Goal: Information Seeking & Learning: Learn about a topic

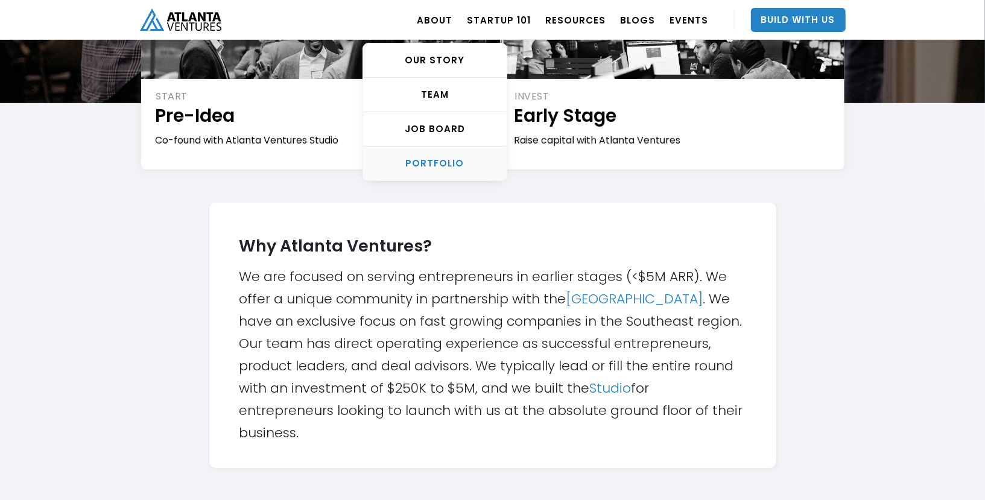
scroll to position [252, 0]
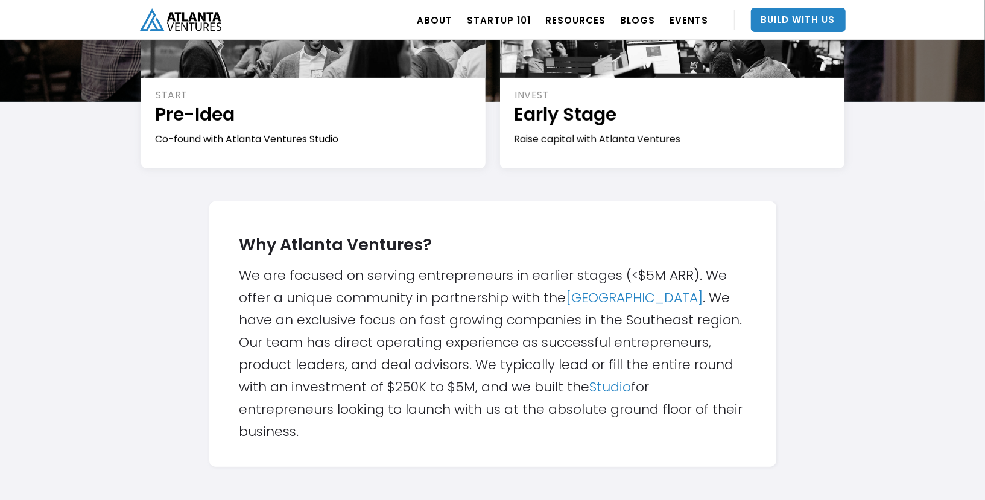
click at [379, 306] on div "Why Atlanta Ventures? We are focused on serving entrepreneurs in earlier stages…" at bounding box center [492, 334] width 507 height 217
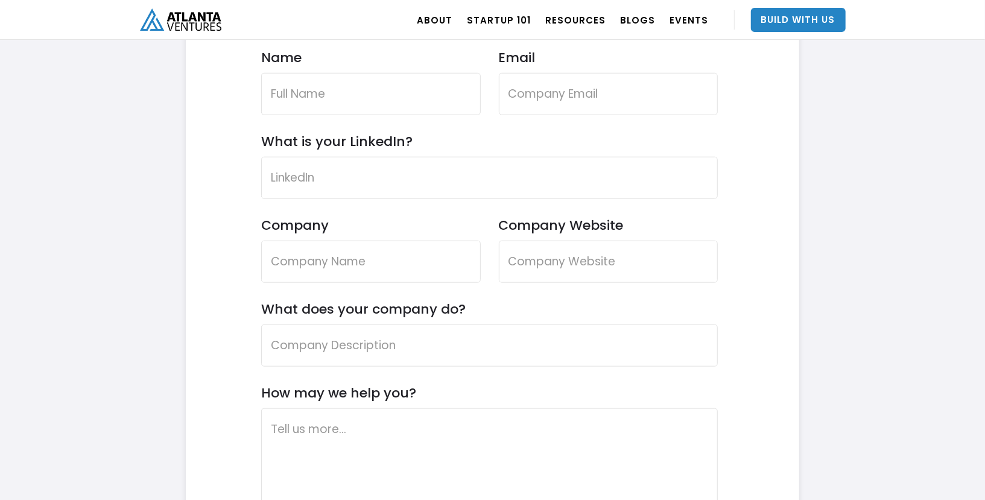
scroll to position [3624, 0]
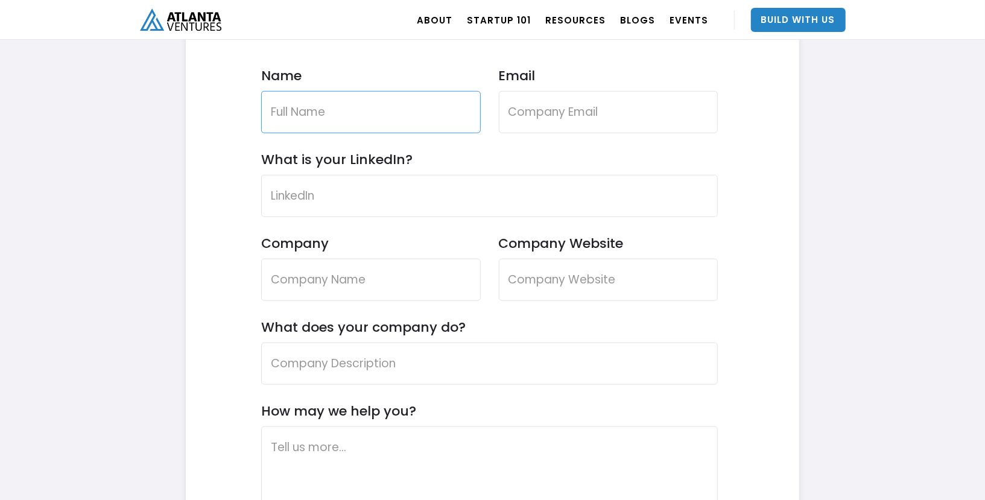
click at [372, 118] on input "Name" at bounding box center [371, 112] width 220 height 42
click at [777, 14] on link "Build With Us" at bounding box center [798, 20] width 95 height 24
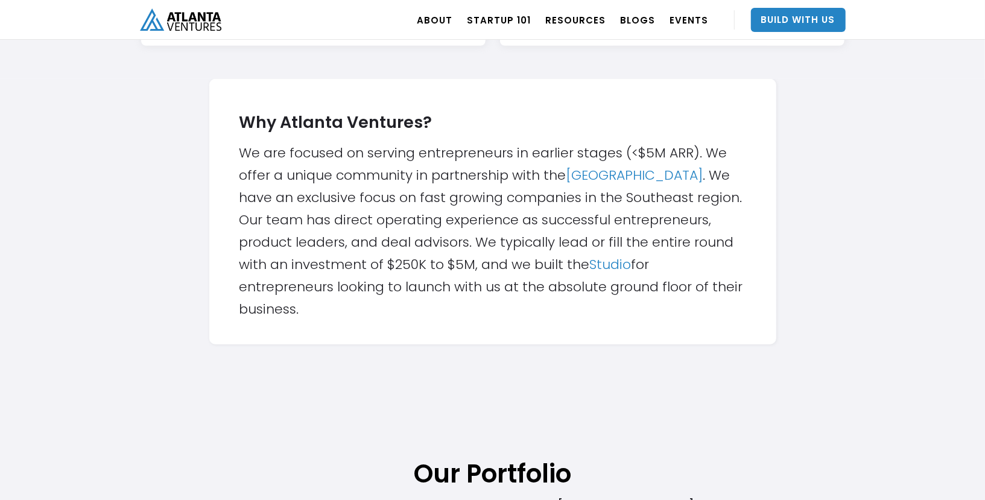
scroll to position [221, 0]
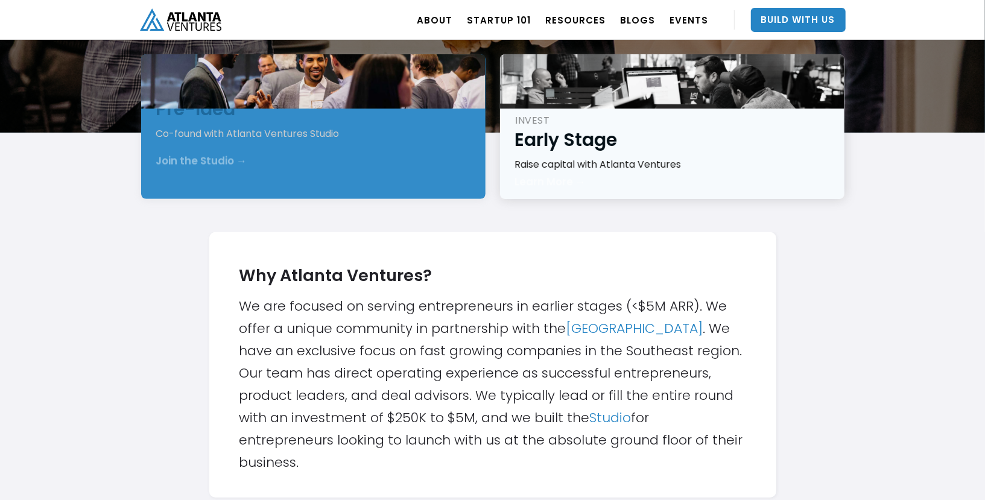
click at [554, 160] on div "INVEST Early Stage Raise capital with Atlanta Ventures Learn More →" at bounding box center [672, 126] width 344 height 145
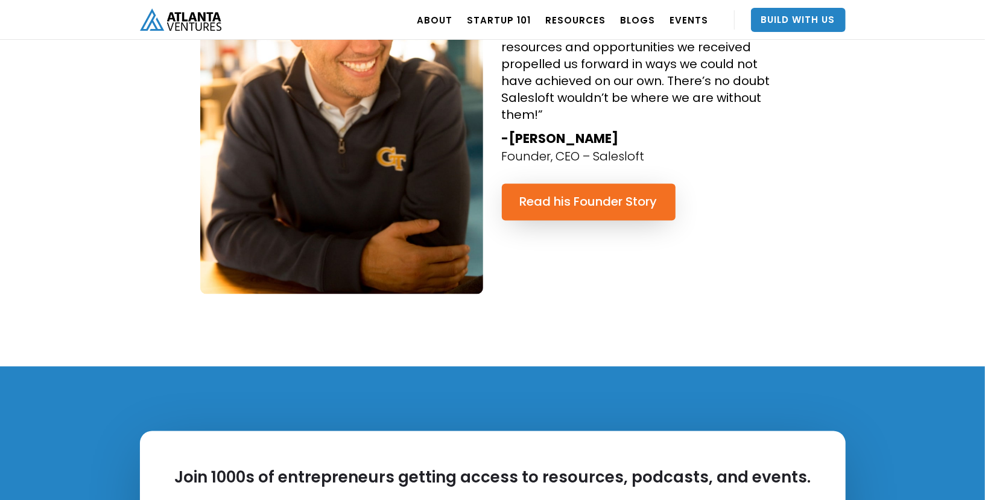
scroll to position [1021, 0]
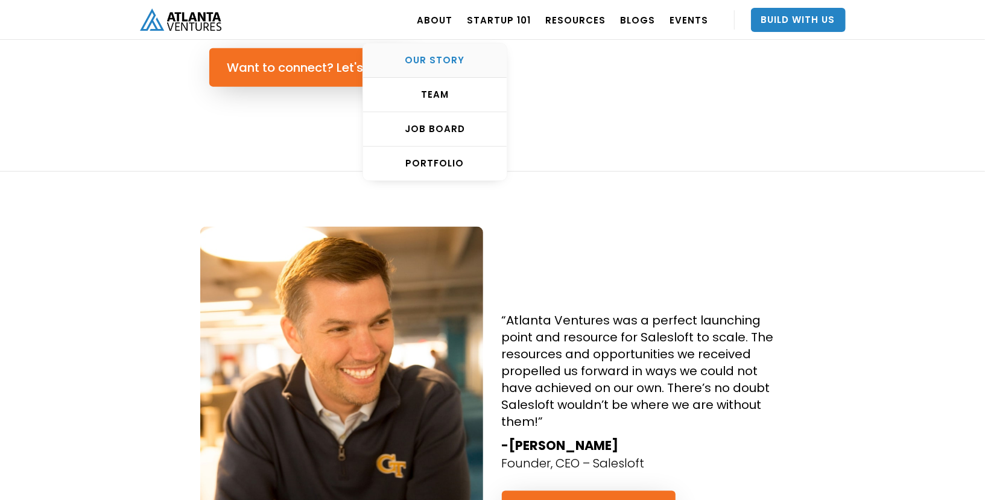
click at [438, 58] on div "OUR STORY" at bounding box center [435, 60] width 144 height 12
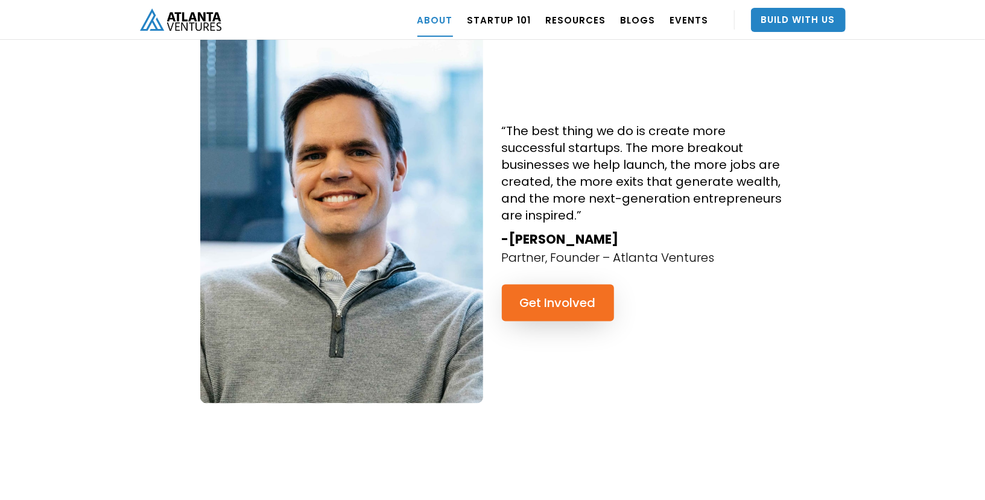
scroll to position [1135, 0]
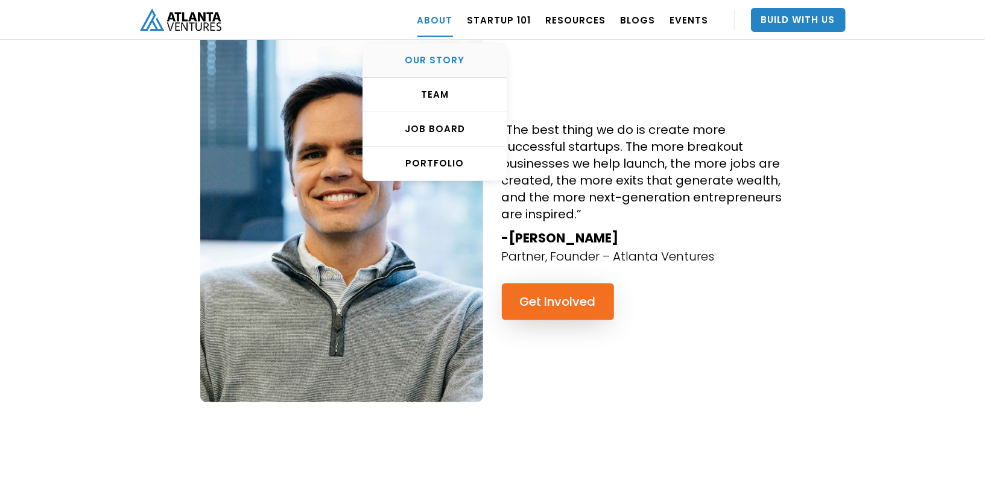
click at [449, 55] on div "OUR STORY" at bounding box center [435, 60] width 144 height 12
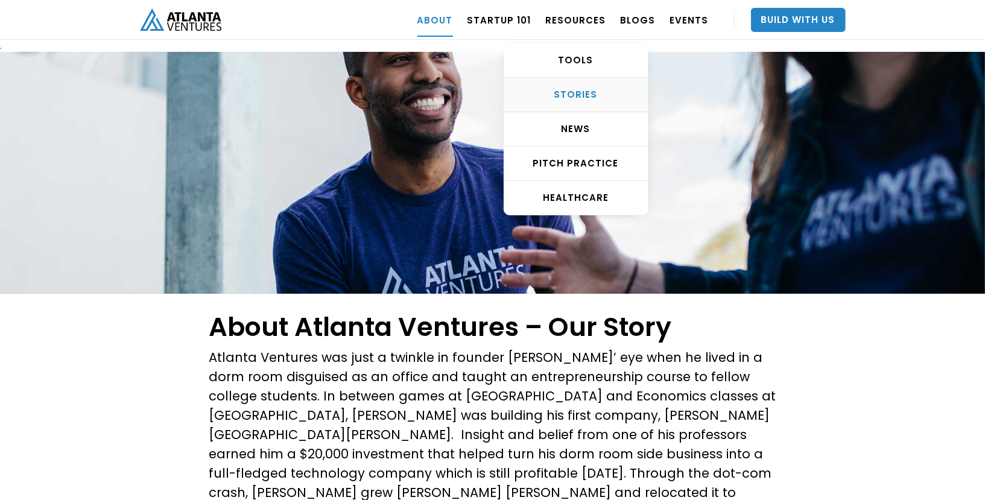
click at [568, 84] on link "STORIES" at bounding box center [576, 95] width 144 height 34
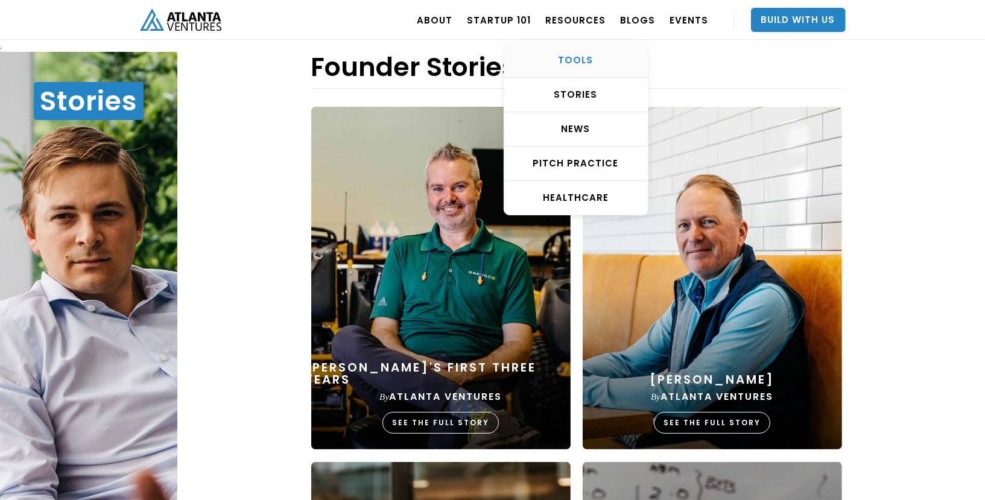
click at [572, 60] on div "TOOLS" at bounding box center [576, 60] width 144 height 12
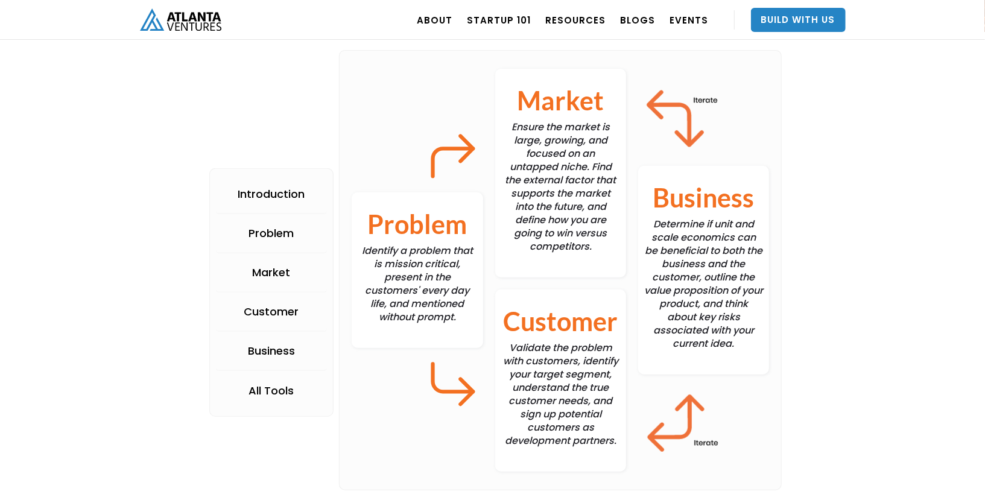
scroll to position [268, 0]
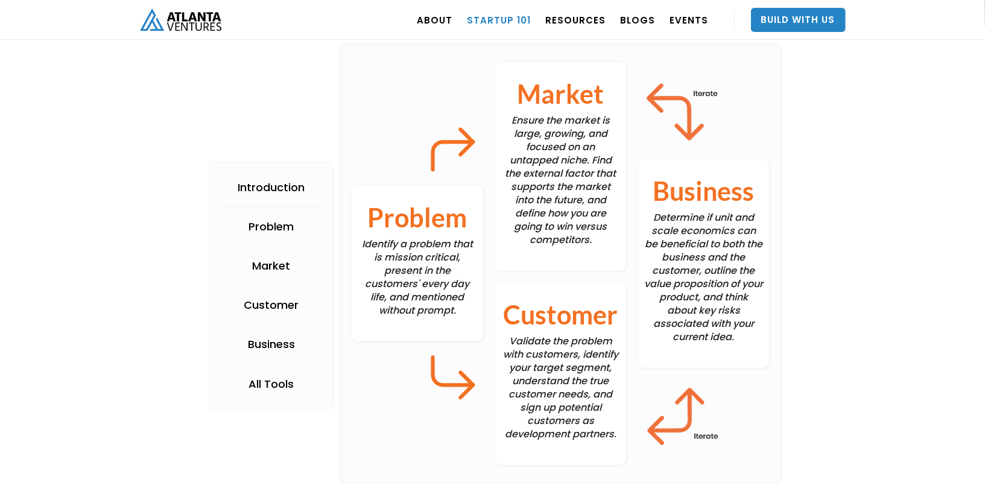
click at [500, 14] on link "Startup 101" at bounding box center [499, 20] width 64 height 34
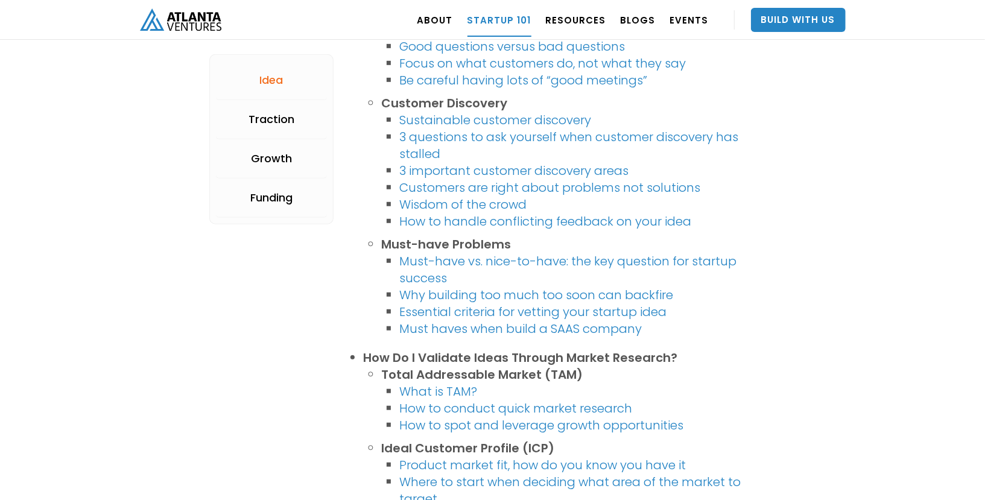
scroll to position [492, 0]
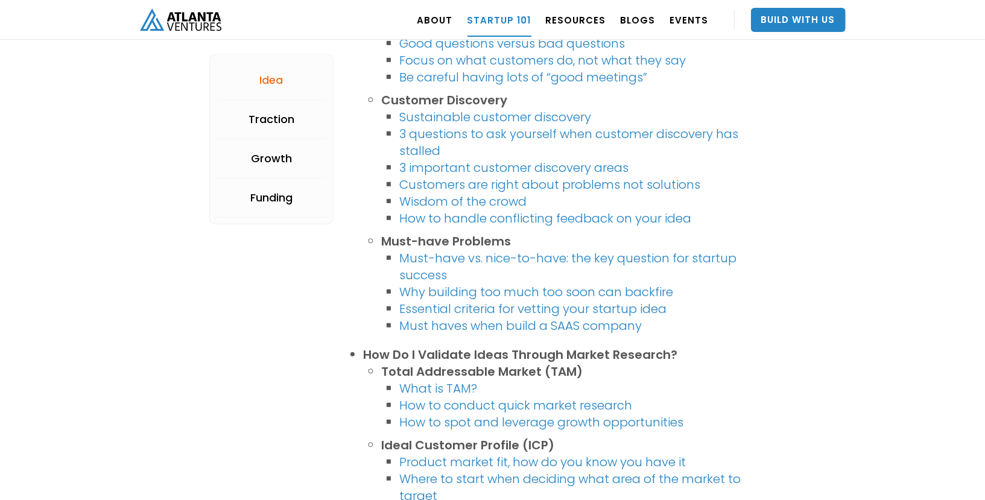
click at [593, 182] on link "Customers are right about problems not solutions" at bounding box center [549, 184] width 301 height 17
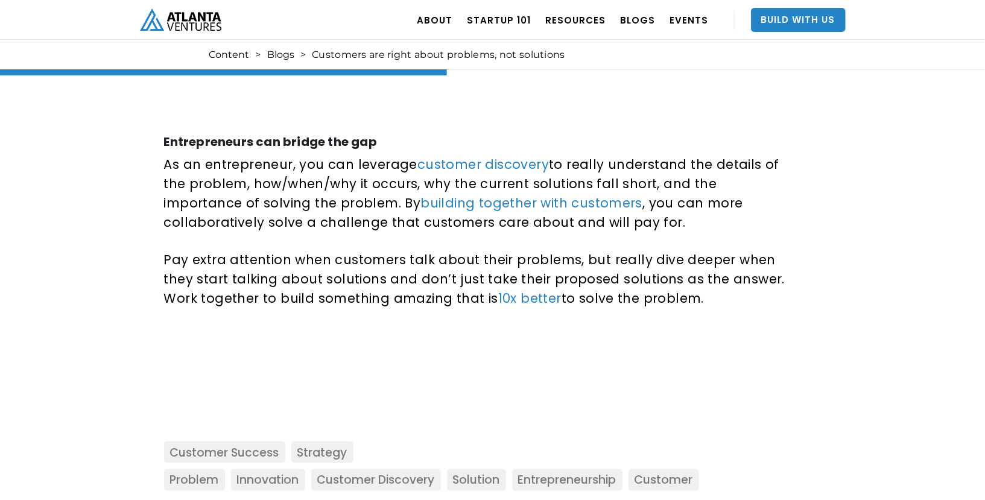
scroll to position [1023, 0]
